Goal: Transaction & Acquisition: Purchase product/service

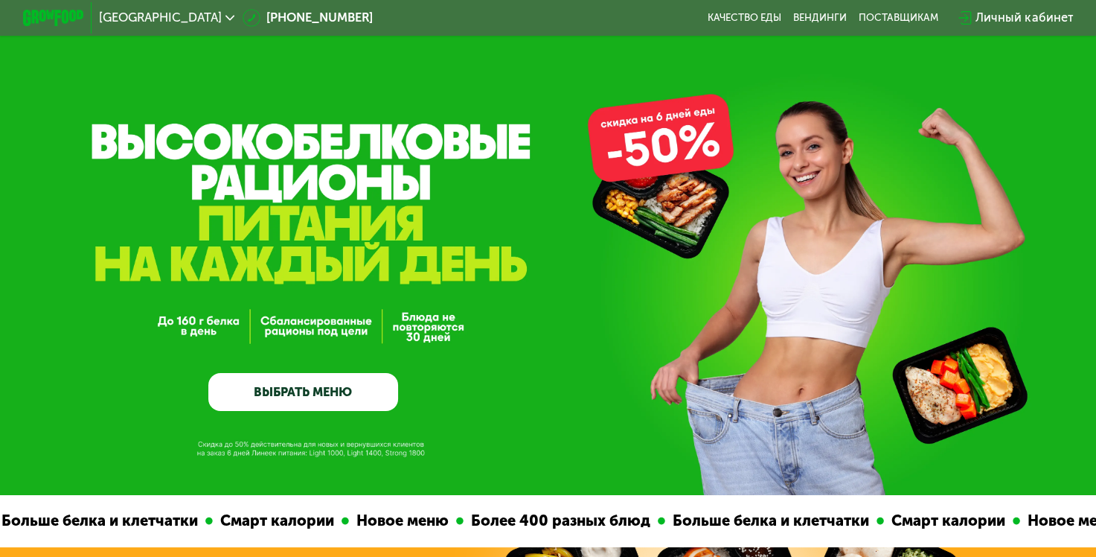
click at [342, 399] on link "ВЫБРАТЬ МЕНЮ" at bounding box center [303, 392] width 190 height 38
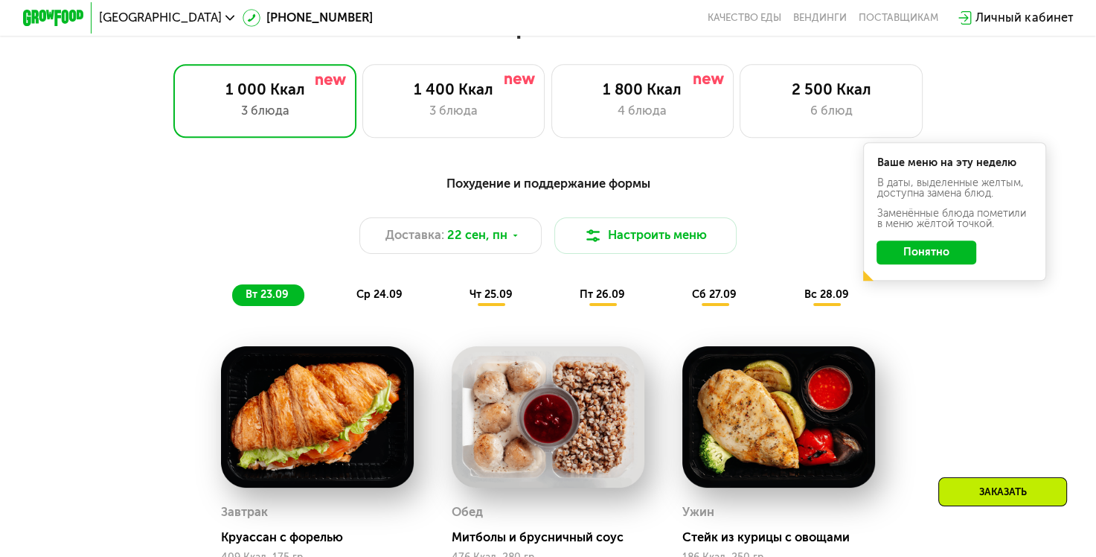
scroll to position [991, 0]
drag, startPoint x: 500, startPoint y: 253, endPoint x: 492, endPoint y: 255, distance: 8.3
click at [492, 254] on div "Доставка: [DATE]" at bounding box center [450, 235] width 183 height 36
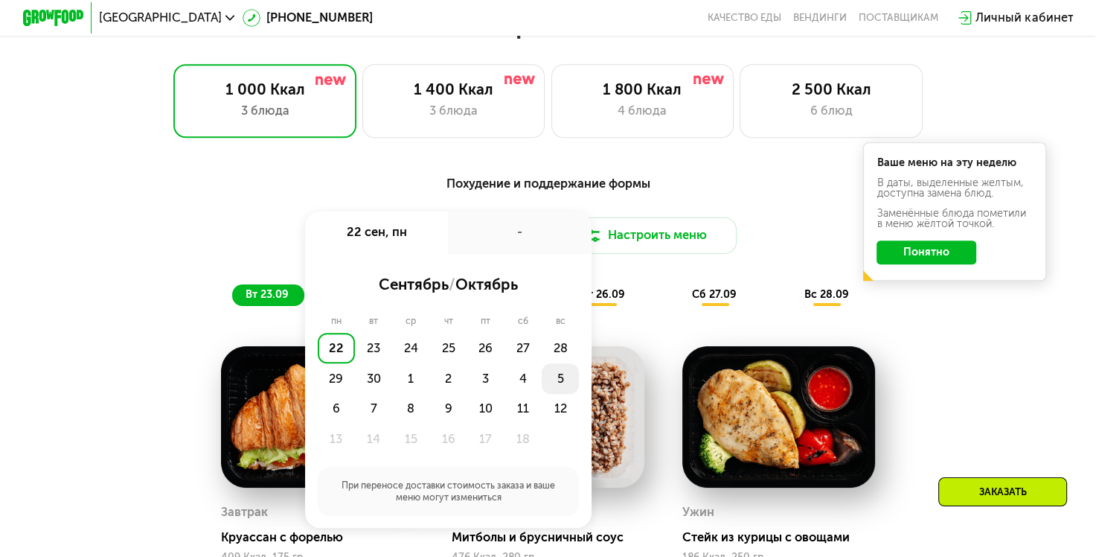
click at [547, 388] on div "5" at bounding box center [560, 378] width 37 height 31
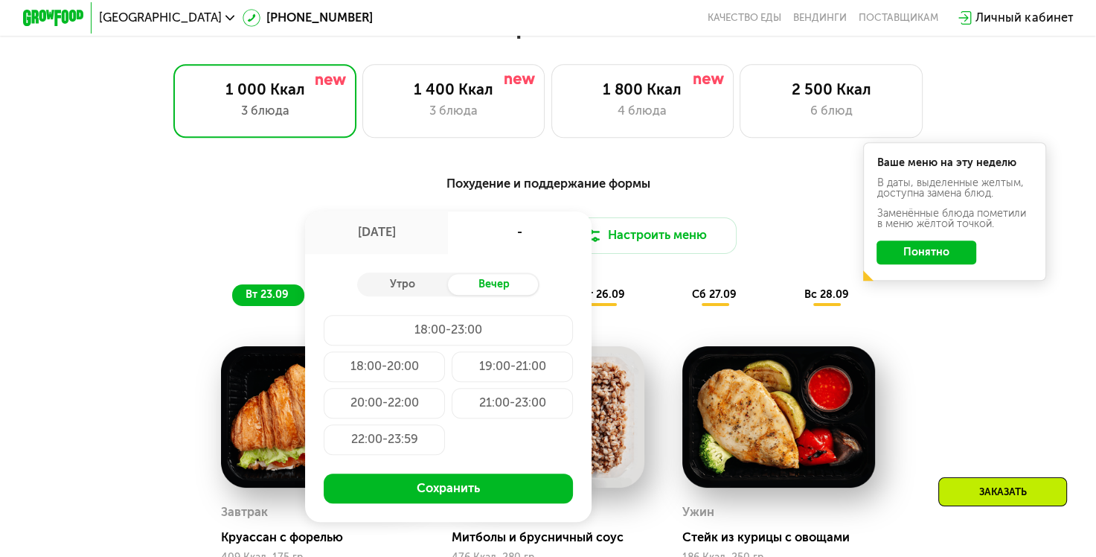
click at [426, 372] on div "18:00-20:00" at bounding box center [385, 366] width 122 height 31
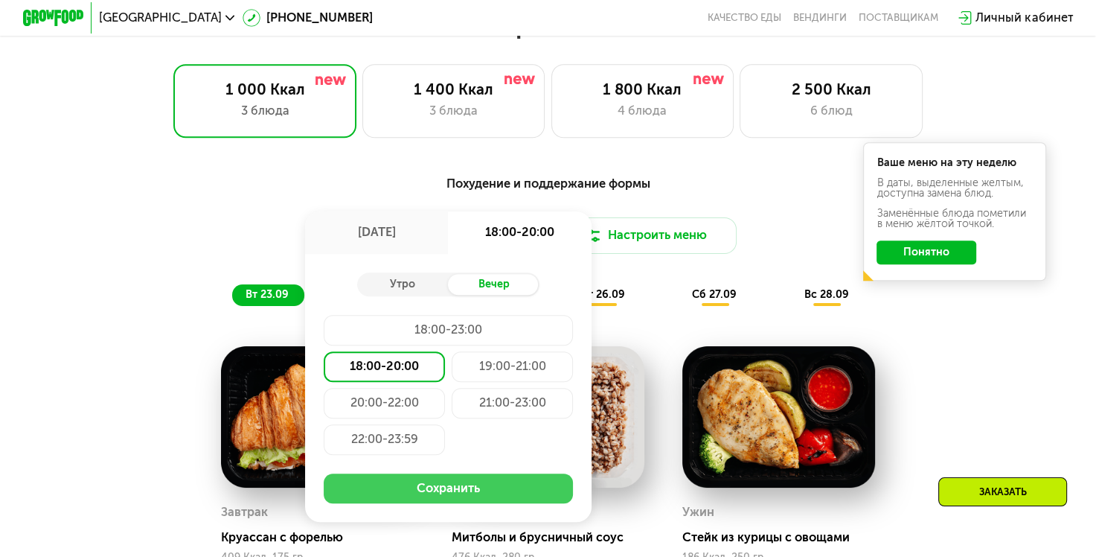
click at [455, 496] on button "Сохранить" at bounding box center [449, 488] width 250 height 31
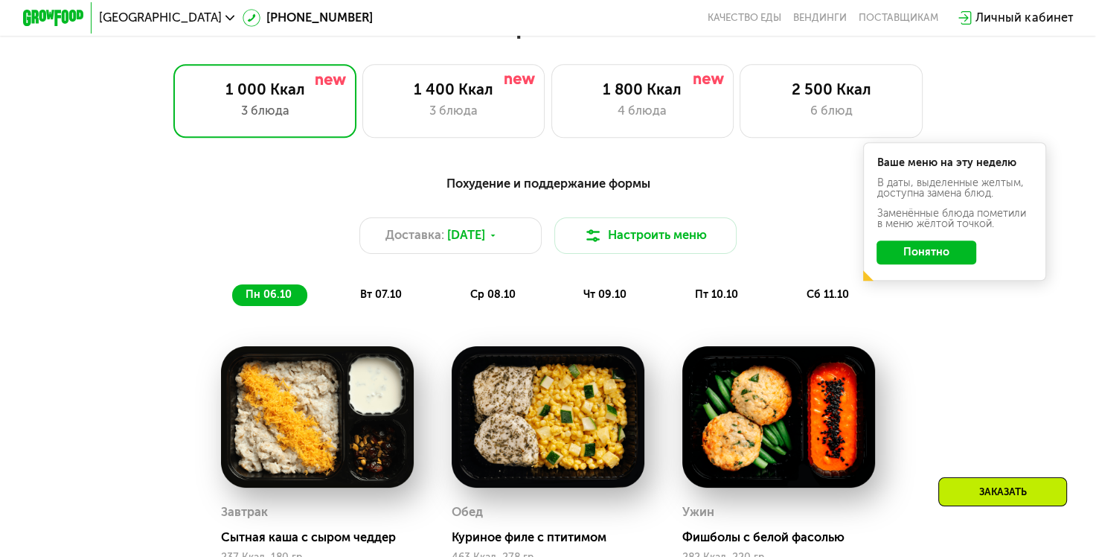
click at [893, 253] on button "Понятно" at bounding box center [927, 252] width 100 height 25
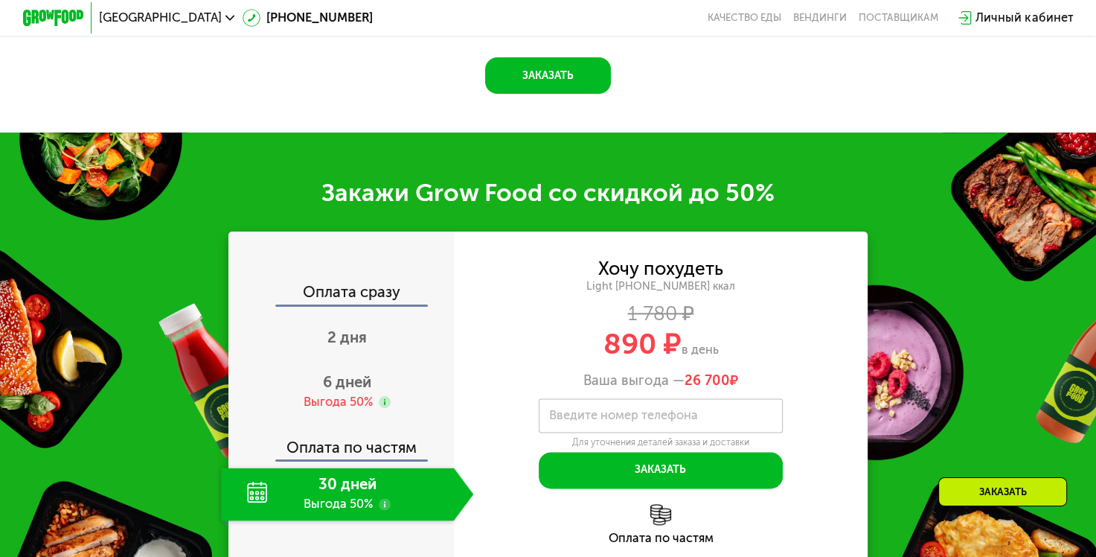
scroll to position [1691, 0]
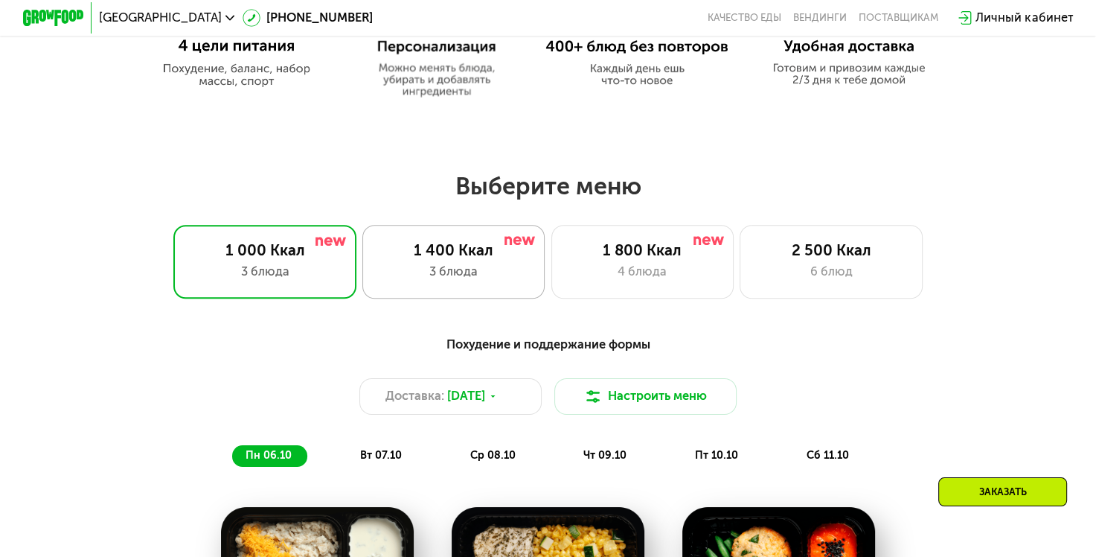
click at [482, 257] on div "1 400 Ккал" at bounding box center [453, 250] width 151 height 19
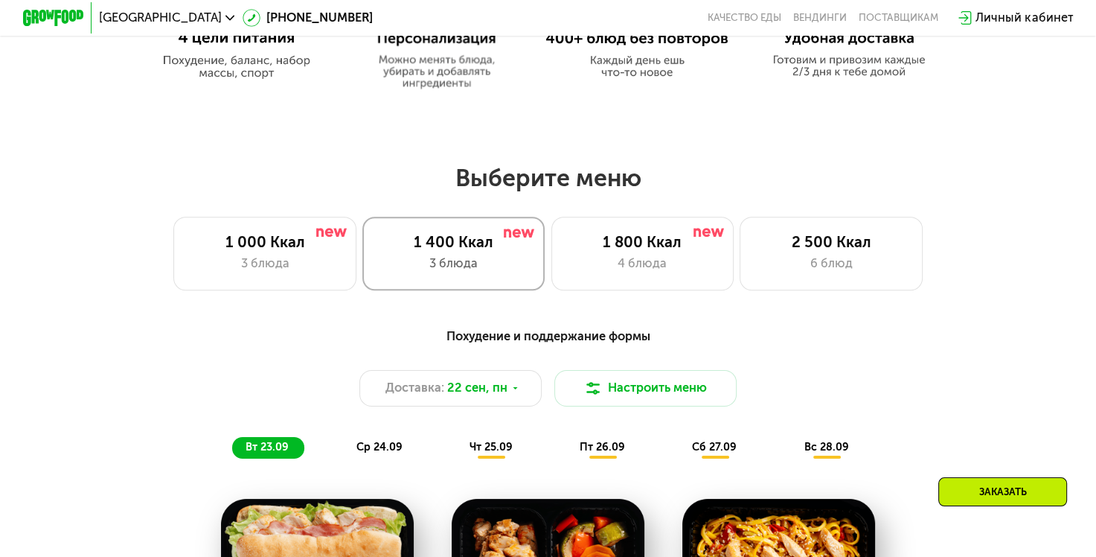
scroll to position [826, 0]
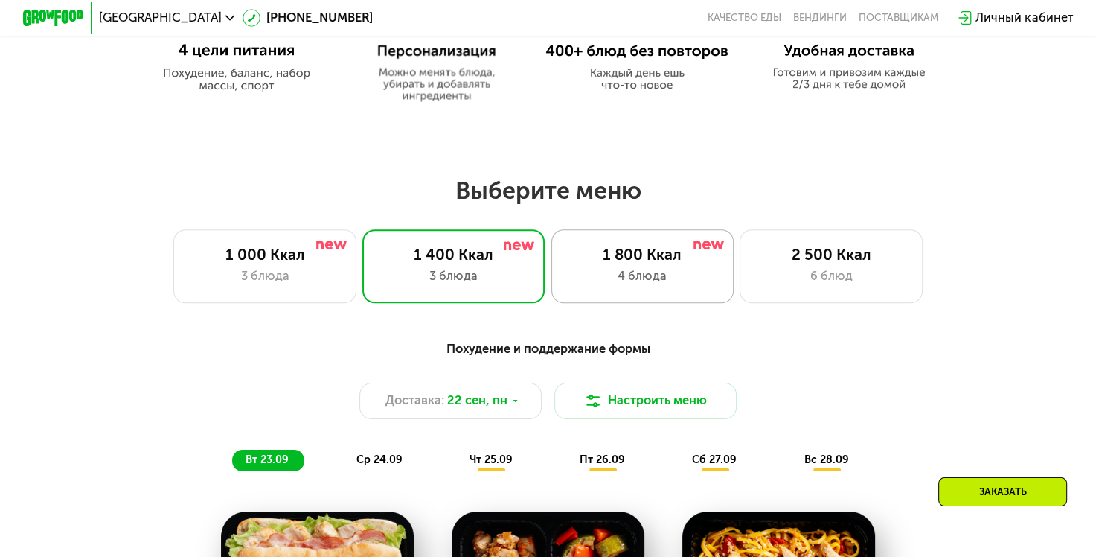
click at [619, 255] on div "1 800 Ккал" at bounding box center [642, 255] width 151 height 19
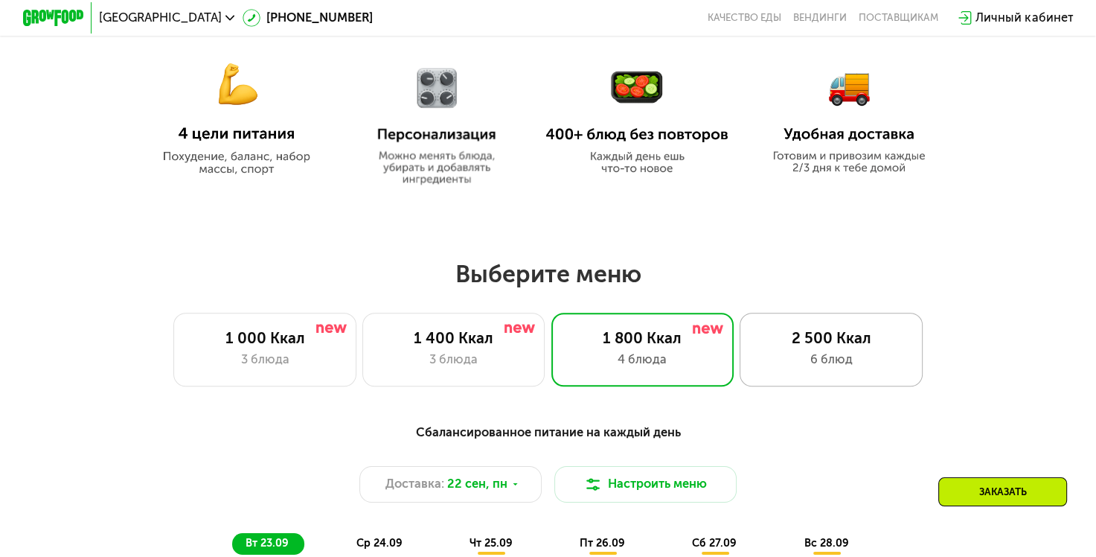
click at [780, 362] on div "6 блюд" at bounding box center [831, 360] width 151 height 19
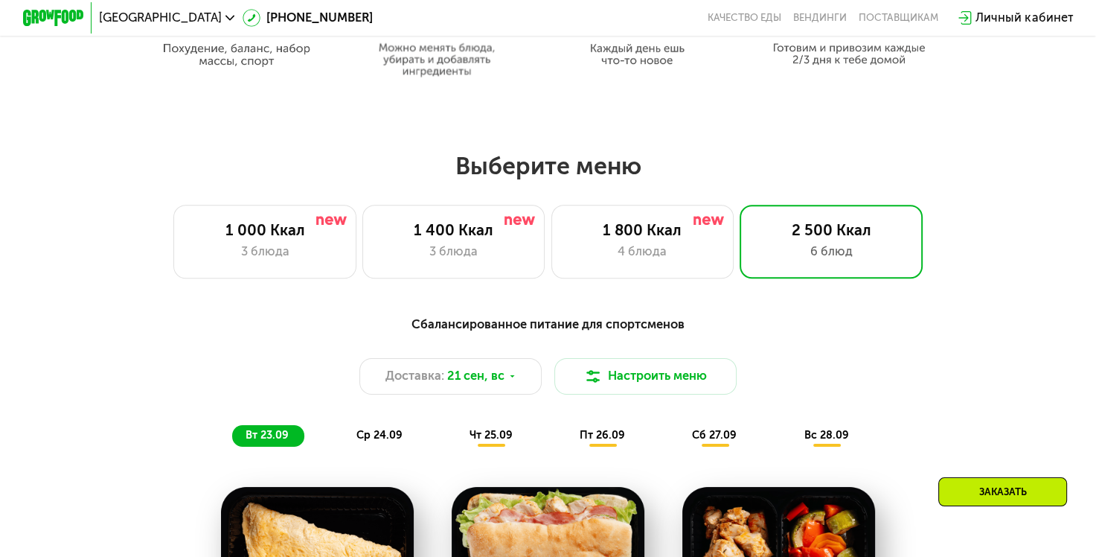
scroll to position [848, 0]
